Goal: Task Accomplishment & Management: Manage account settings

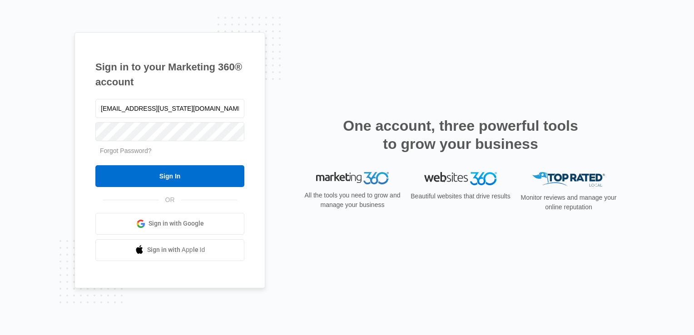
click at [0, 108] on html "Sign in to your Marketing 360® account [EMAIL_ADDRESS][US_STATE][DOMAIN_NAME] F…" at bounding box center [347, 167] width 694 height 335
type input "[EMAIL_ADDRESS][US_STATE][DOMAIN_NAME]"
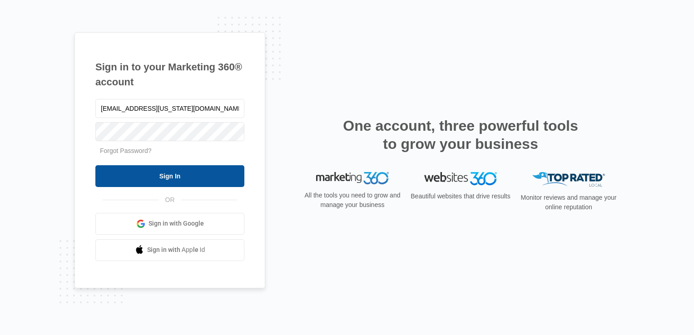
click at [163, 183] on input "Sign In" at bounding box center [169, 176] width 149 height 22
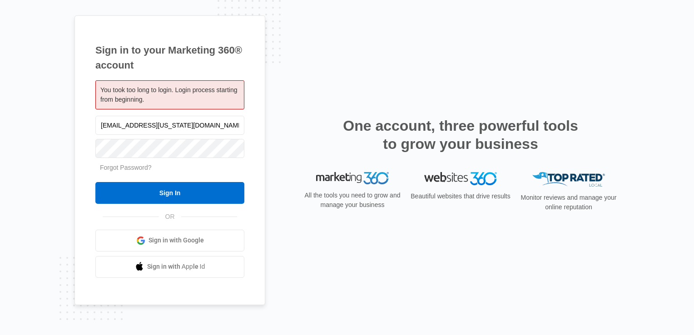
drag, startPoint x: 168, startPoint y: 125, endPoint x: 45, endPoint y: 128, distance: 122.6
click at [45, 128] on div "Sign in to your Marketing 360® account You took too long to login. Login proces…" at bounding box center [347, 167] width 694 height 335
type input "[EMAIL_ADDRESS][US_STATE][DOMAIN_NAME]"
click at [176, 190] on input "Sign In" at bounding box center [169, 193] width 149 height 22
